Goal: Check status: Check status

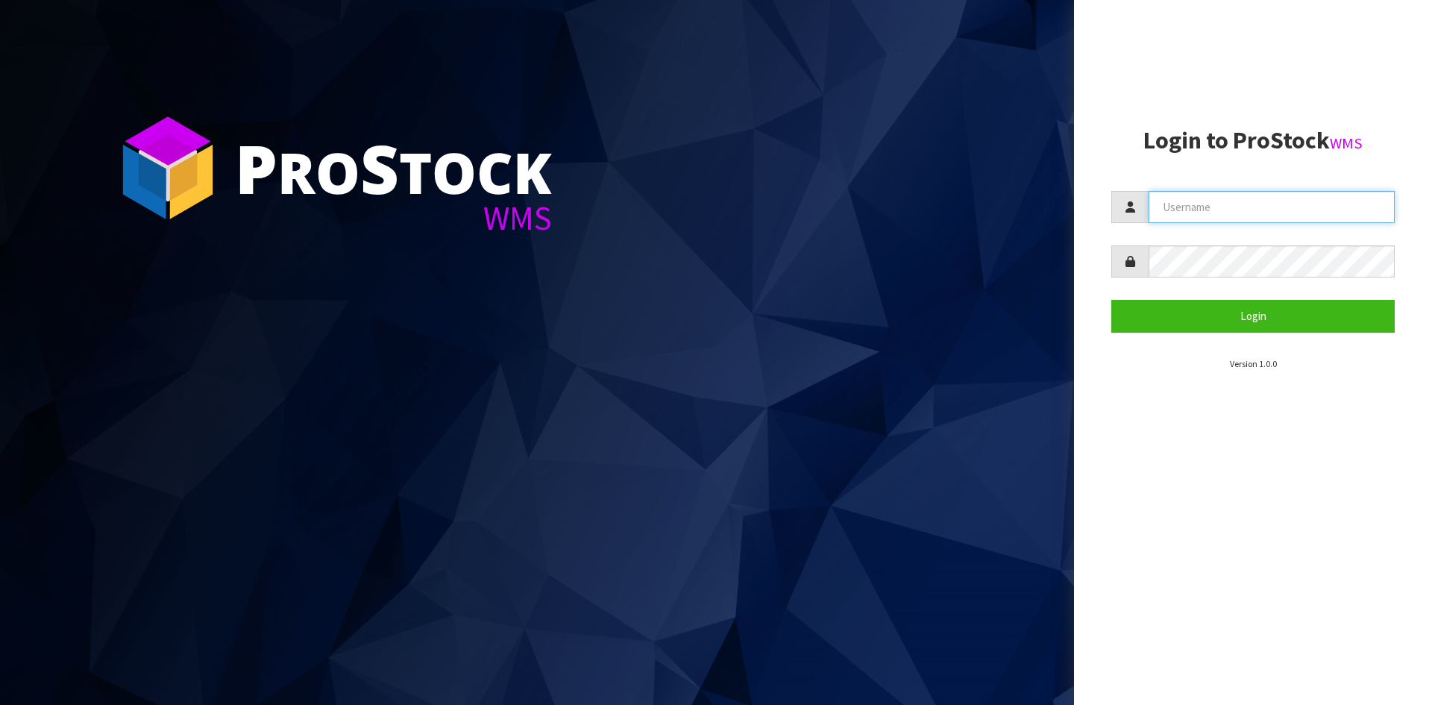
click at [1230, 202] on input "text" at bounding box center [1271, 207] width 246 height 32
type input "[EMAIL_ADDRESS][DOMAIN_NAME]"
click at [1111, 300] on button "Login" at bounding box center [1252, 316] width 283 height 32
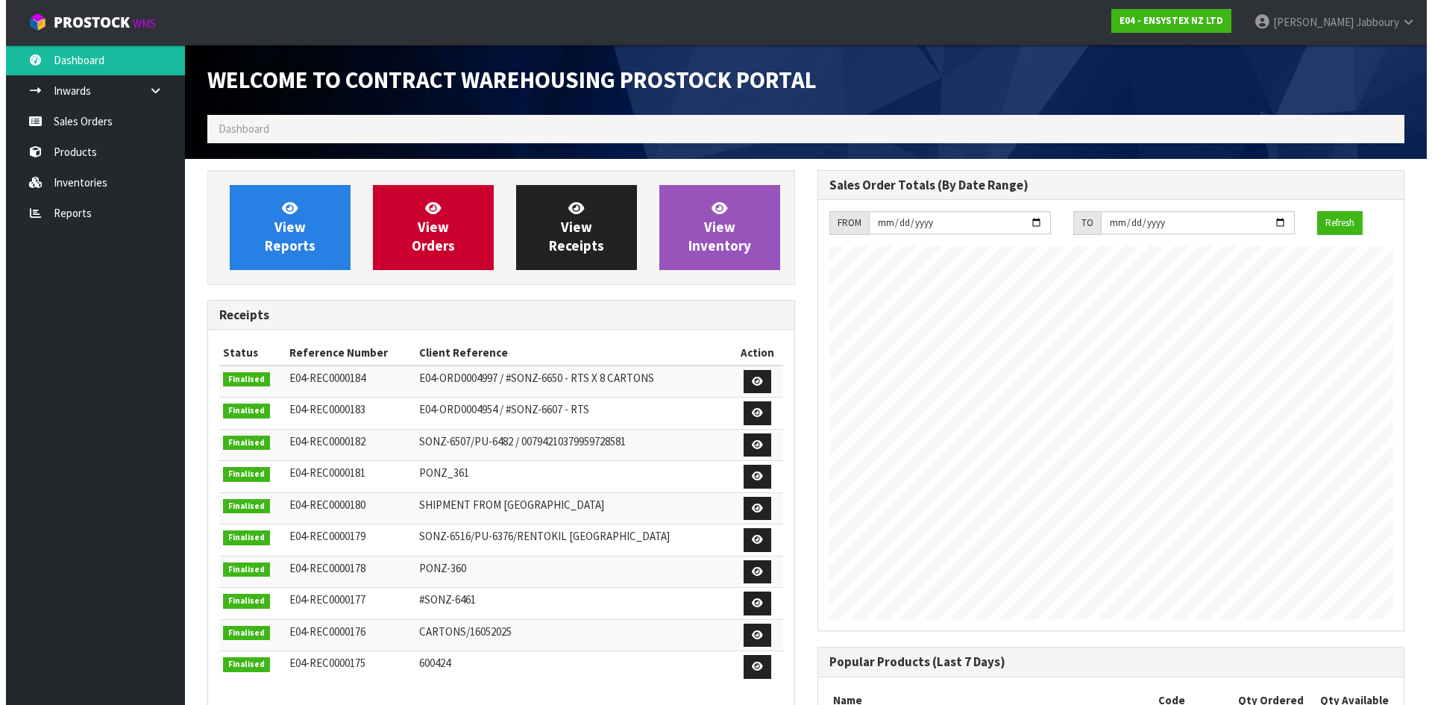
scroll to position [827, 609]
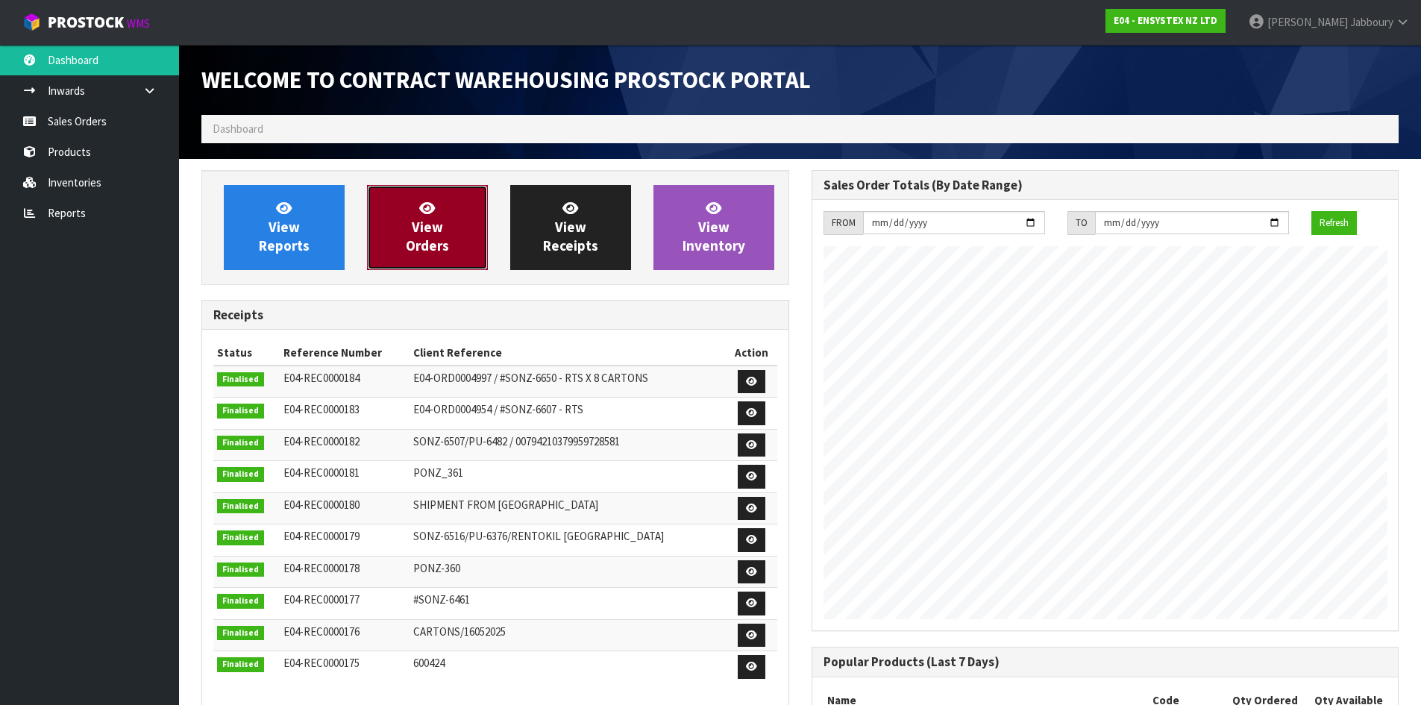
click at [435, 236] on link "View Orders" at bounding box center [427, 227] width 121 height 85
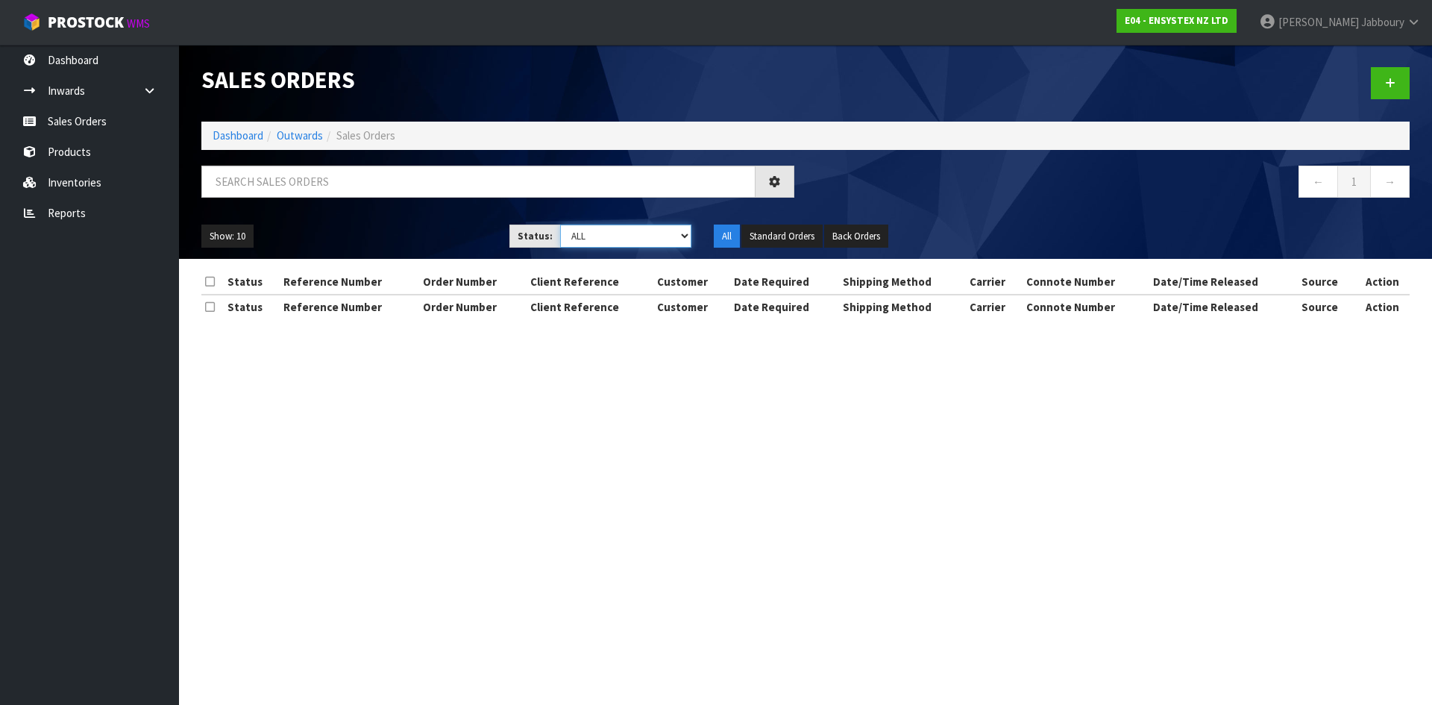
click at [633, 233] on select "Draft Pending Allocated Pending Pick Goods Picked Goods Packed Pending Charges …" at bounding box center [626, 235] width 132 height 23
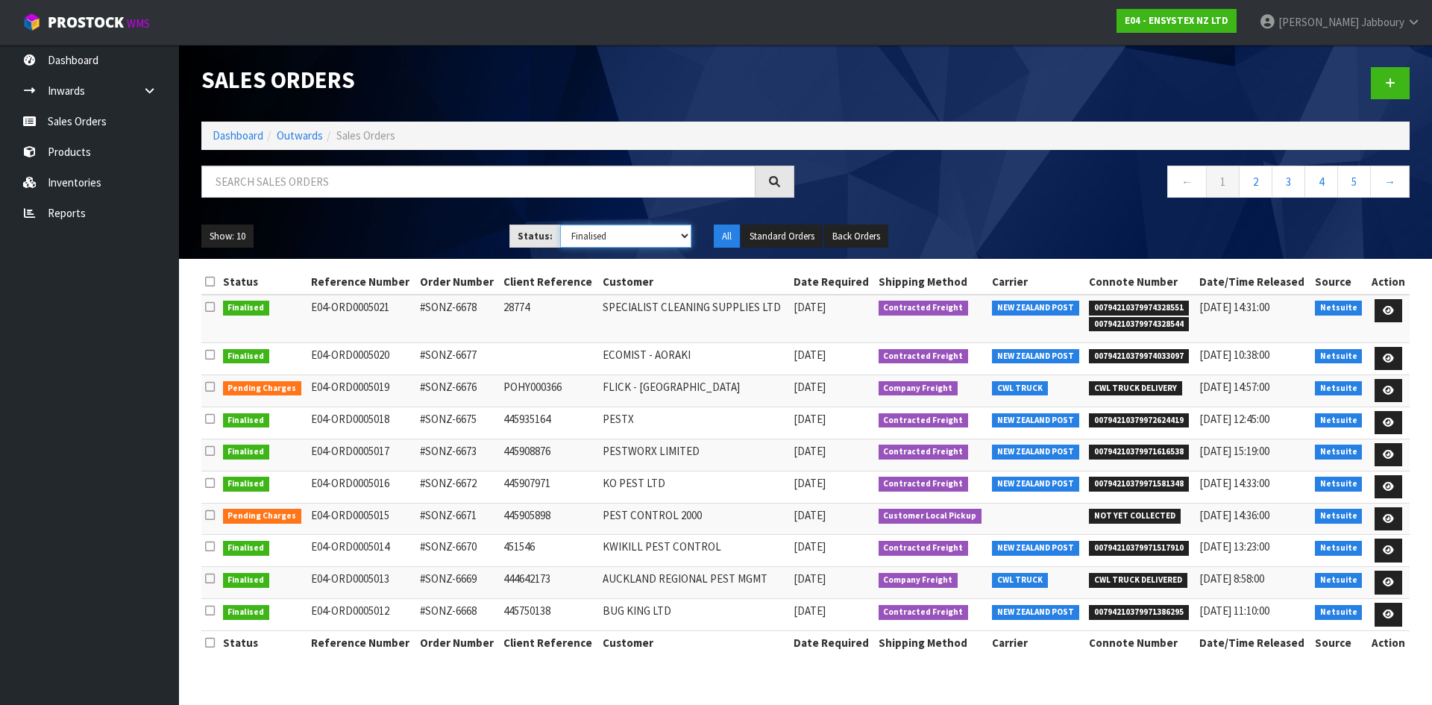
click at [560, 224] on select "Draft Pending Allocated Pending Pick Goods Picked Goods Packed Pending Charges …" at bounding box center [626, 235] width 132 height 23
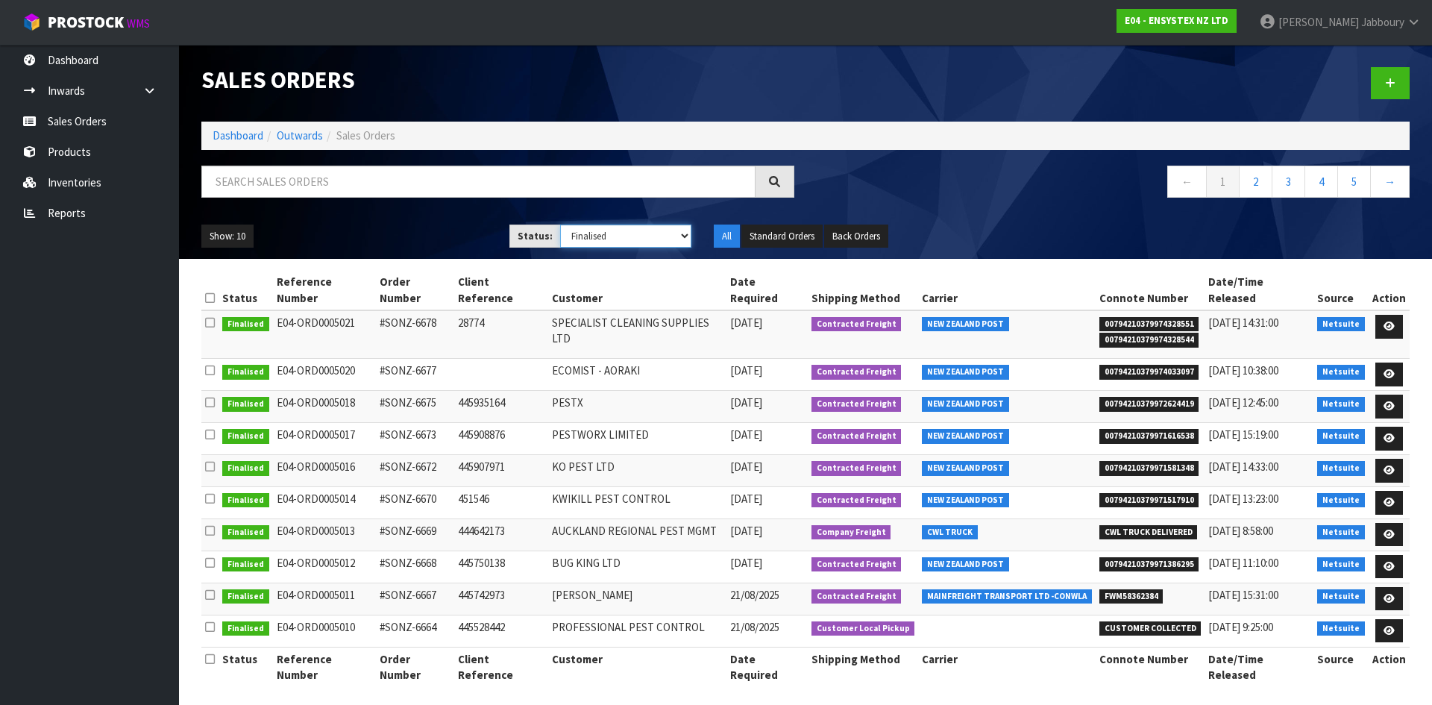
click at [667, 232] on select "Draft Pending Allocated Pending Pick Goods Picked Goods Packed Pending Charges …" at bounding box center [626, 235] width 132 height 23
select select "string:ALL"
click at [560, 224] on select "Draft Pending Allocated Pending Pick Goods Picked Goods Packed Pending Charges …" at bounding box center [626, 235] width 132 height 23
click at [609, 239] on select "Draft Pending Allocated Pending Pick Goods Picked Goods Packed Pending Charges …" at bounding box center [626, 235] width 132 height 23
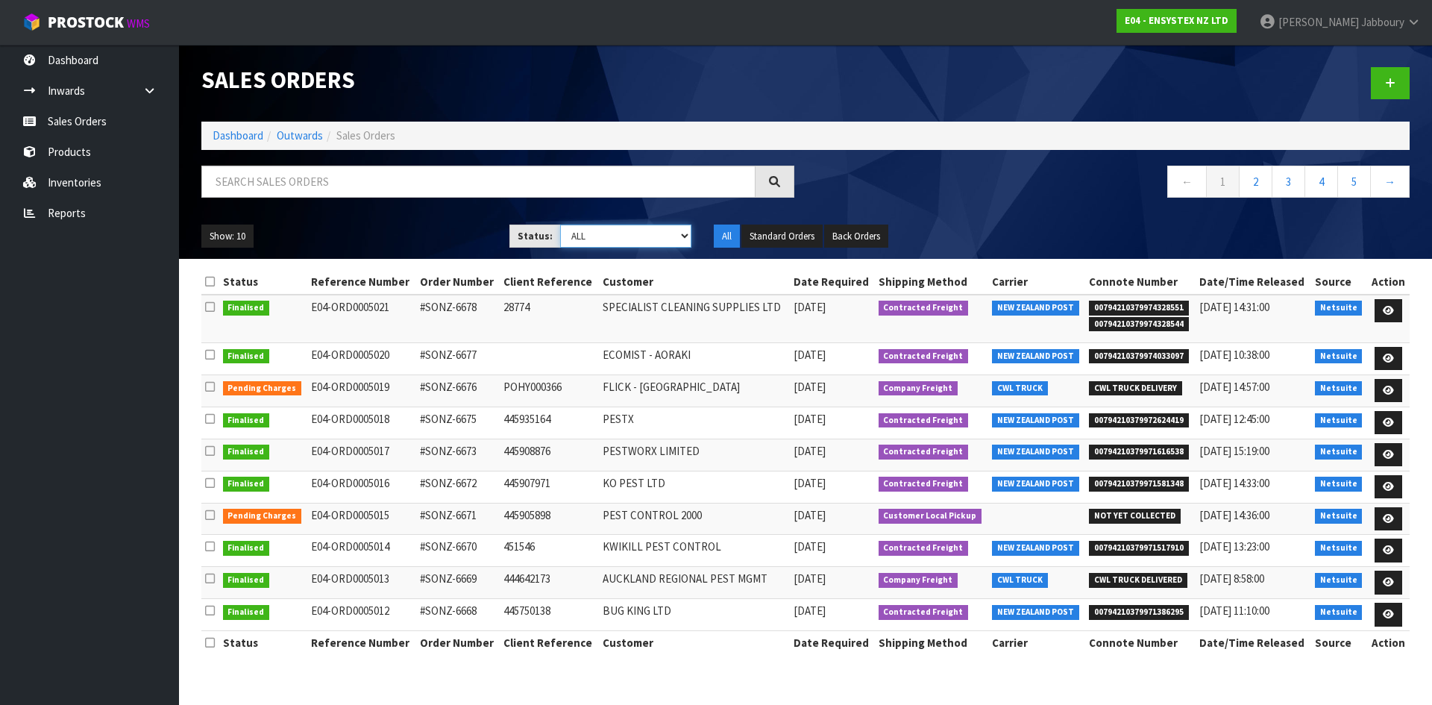
click at [560, 224] on select "Draft Pending Allocated Pending Pick Goods Picked Goods Packed Pending Charges …" at bounding box center [626, 235] width 132 height 23
click at [368, 189] on input "text" at bounding box center [478, 182] width 554 height 32
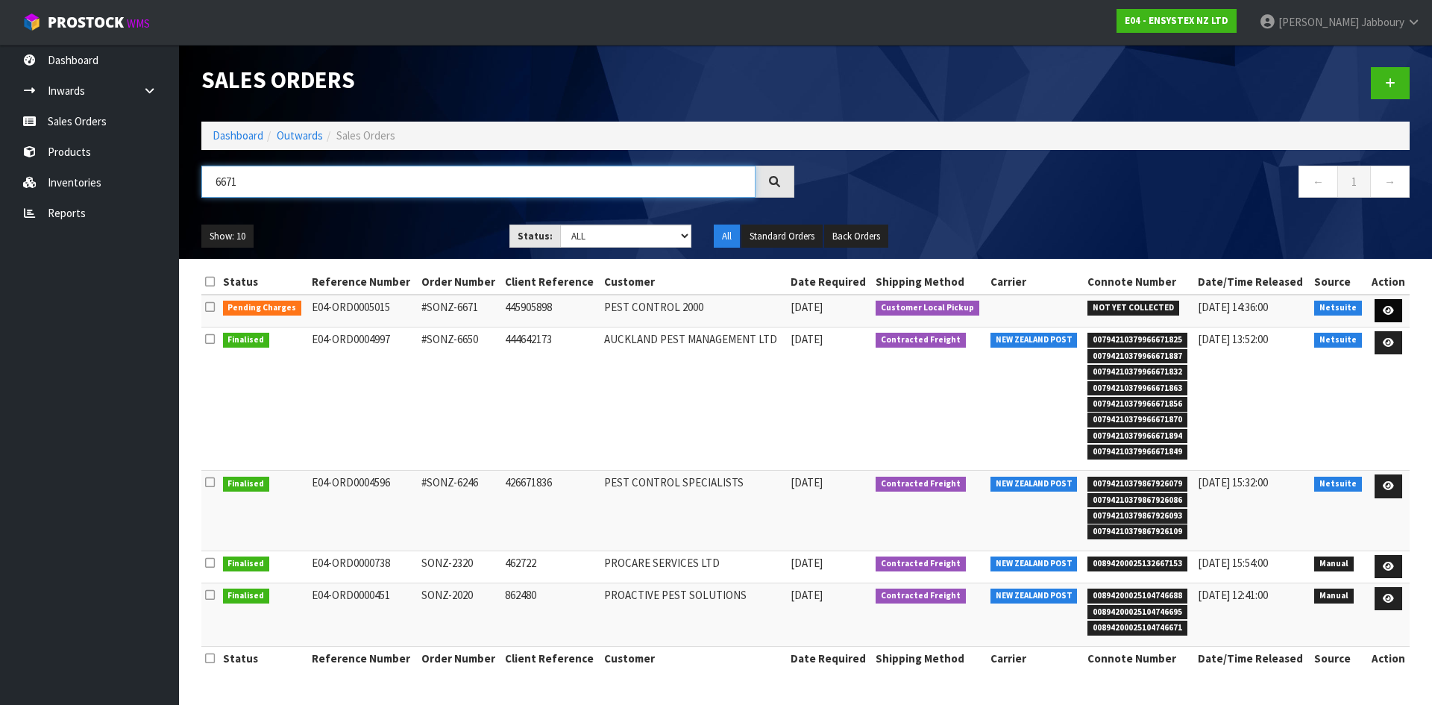
type input "6671"
click at [1403, 21] on span "Jabboury" at bounding box center [1382, 22] width 43 height 14
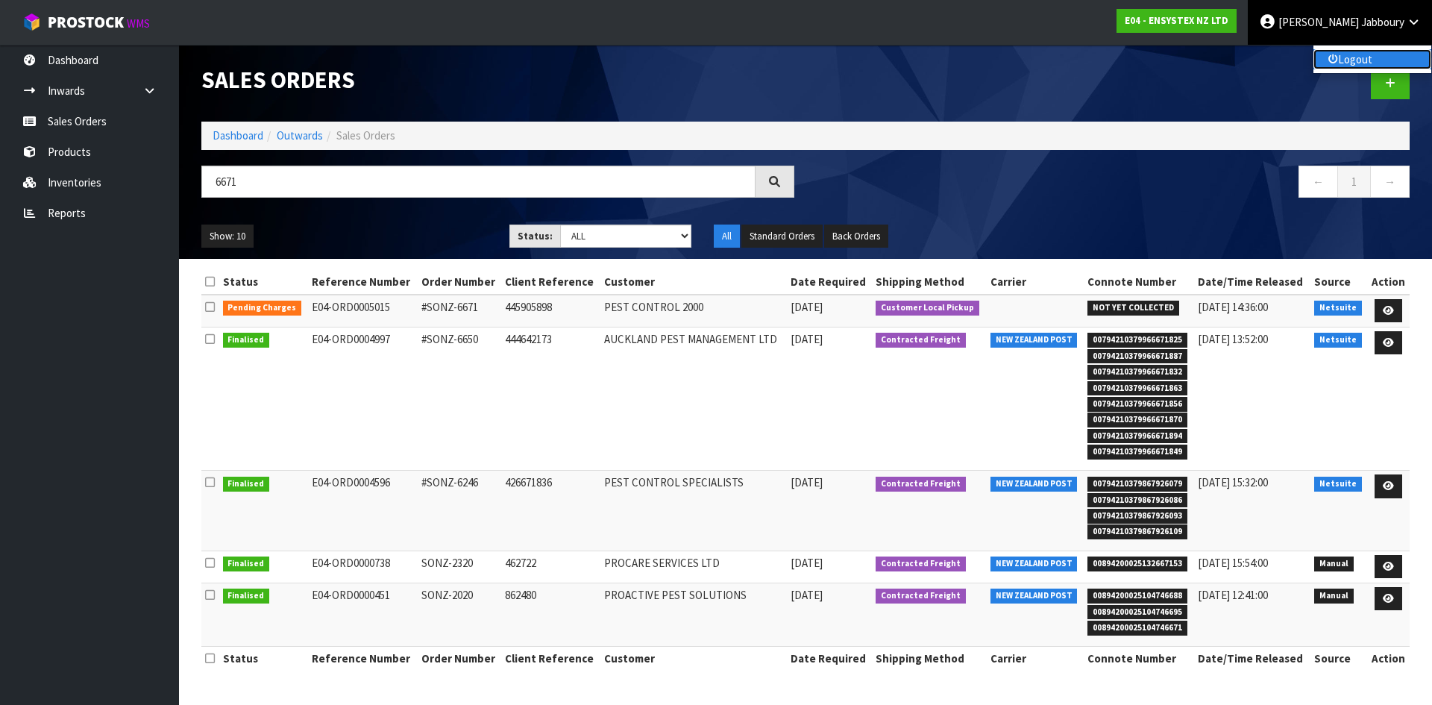
click at [1359, 60] on link "Logout" at bounding box center [1372, 59] width 118 height 20
